Goal: Task Accomplishment & Management: Manage account settings

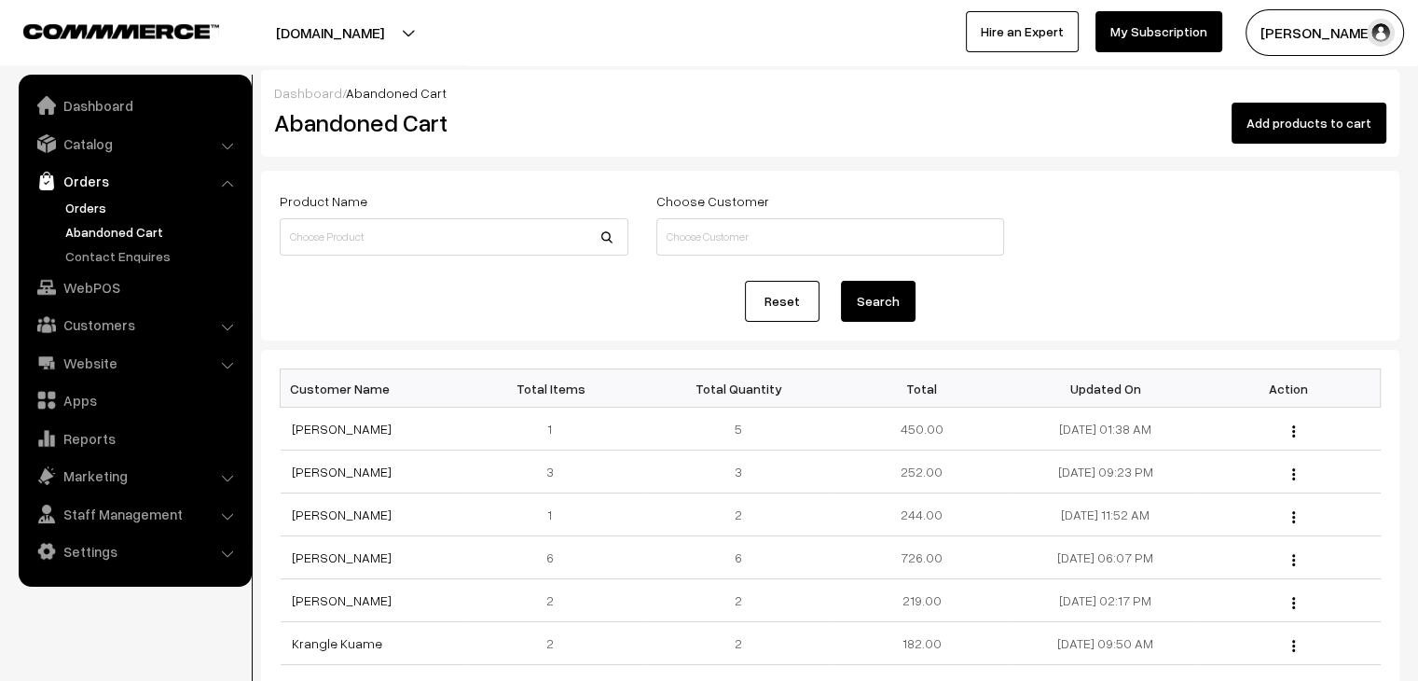
click at [104, 210] on link "Orders" at bounding box center [153, 208] width 185 height 20
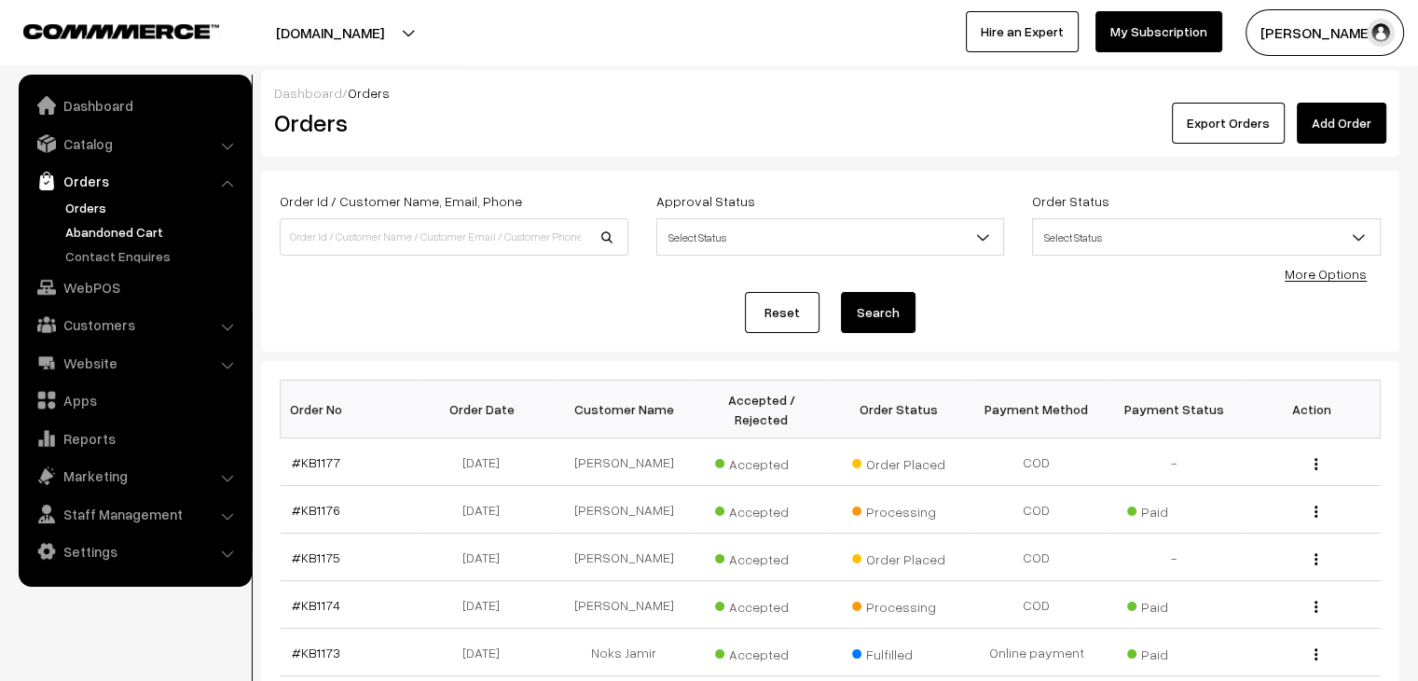
click at [142, 233] on link "Abandoned Cart" at bounding box center [153, 232] width 185 height 20
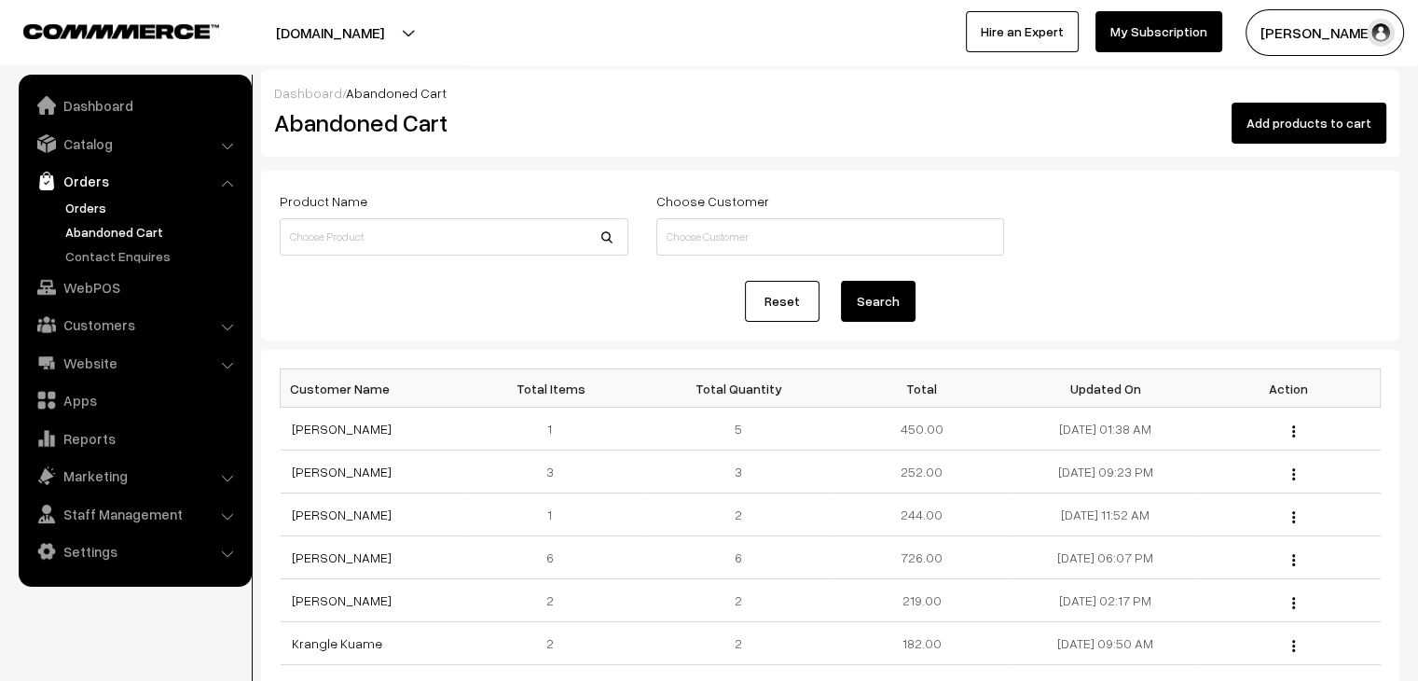
click at [79, 209] on link "Orders" at bounding box center [153, 208] width 185 height 20
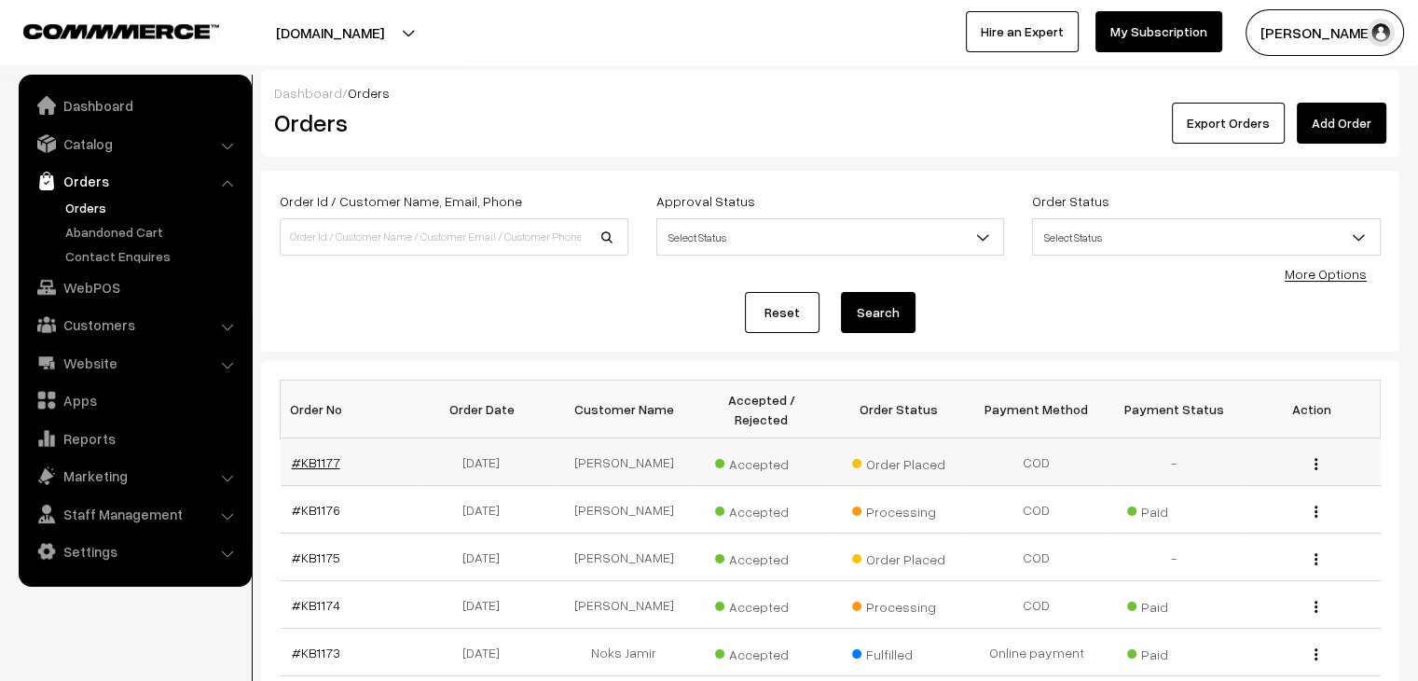
click at [326, 454] on link "#KB1177" at bounding box center [316, 462] width 48 height 16
